Goal: Transaction & Acquisition: Obtain resource

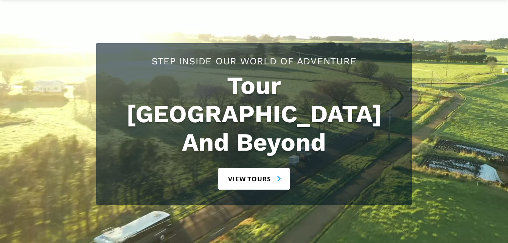
scroll to position [114, 0]
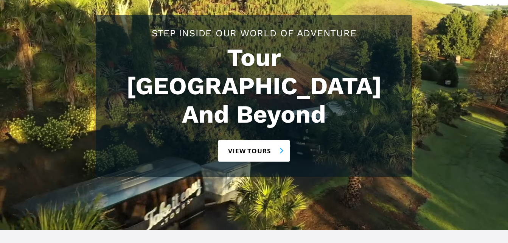
click at [272, 140] on link "View tours" at bounding box center [254, 151] width 72 height 22
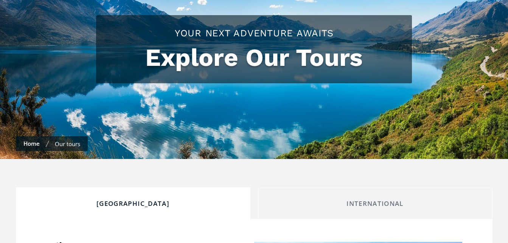
checkbox input "true"
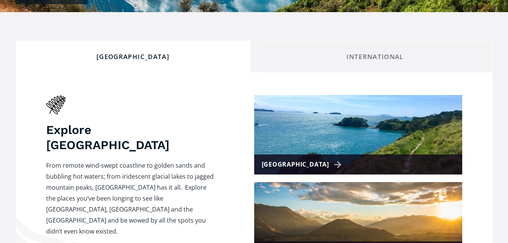
scroll to position [303, 0]
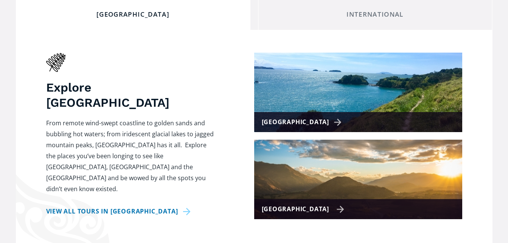
click at [296, 204] on div "[GEOGRAPHIC_DATA]" at bounding box center [303, 209] width 83 height 11
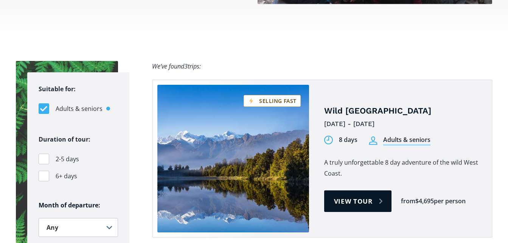
scroll to position [492, 0]
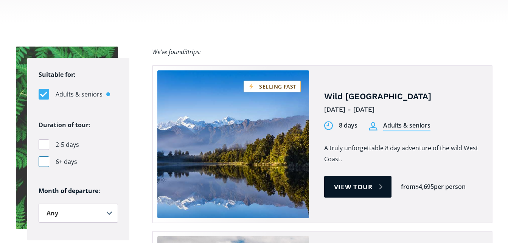
click at [40, 156] on div "Filters" at bounding box center [44, 161] width 11 height 11
click at [40, 159] on input "6+ days" at bounding box center [41, 161] width 5 height 5
checkbox input "true"
click at [358, 176] on link "View tour" at bounding box center [358, 187] width 68 height 22
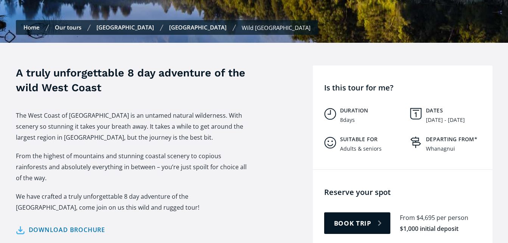
scroll to position [341, 0]
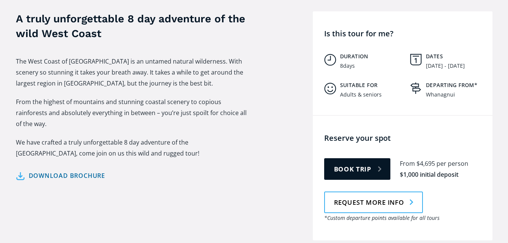
click at [79, 170] on link "Download brochure" at bounding box center [61, 175] width 90 height 11
